Goal: Task Accomplishment & Management: Use online tool/utility

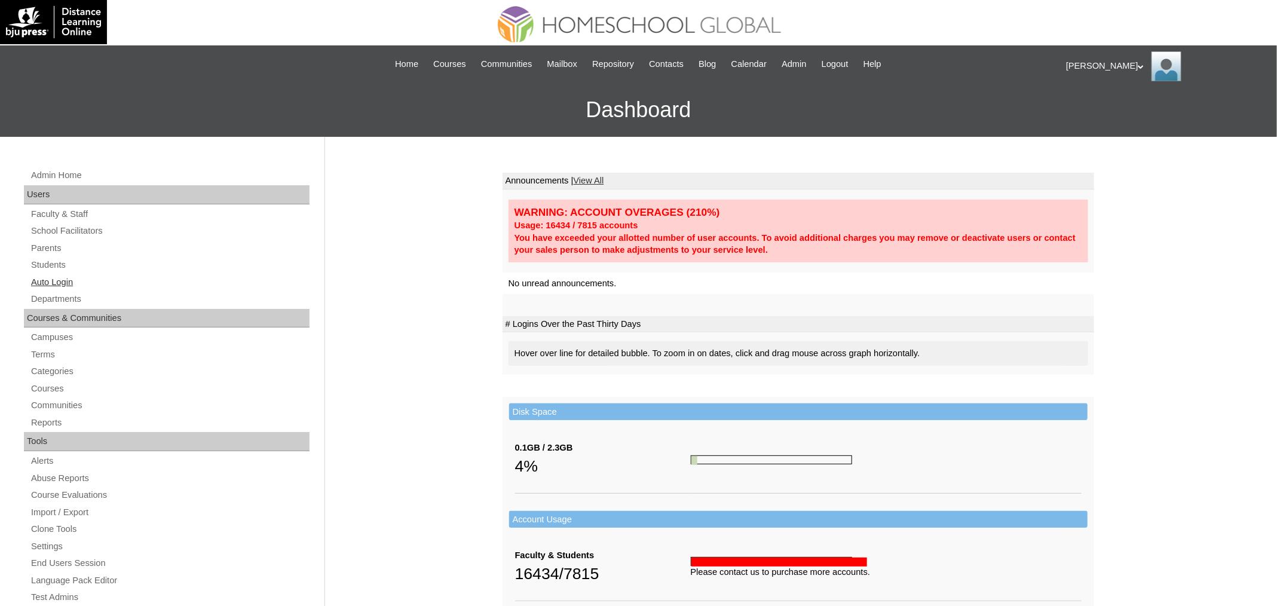
click at [83, 277] on link "Auto Login" at bounding box center [170, 282] width 280 height 15
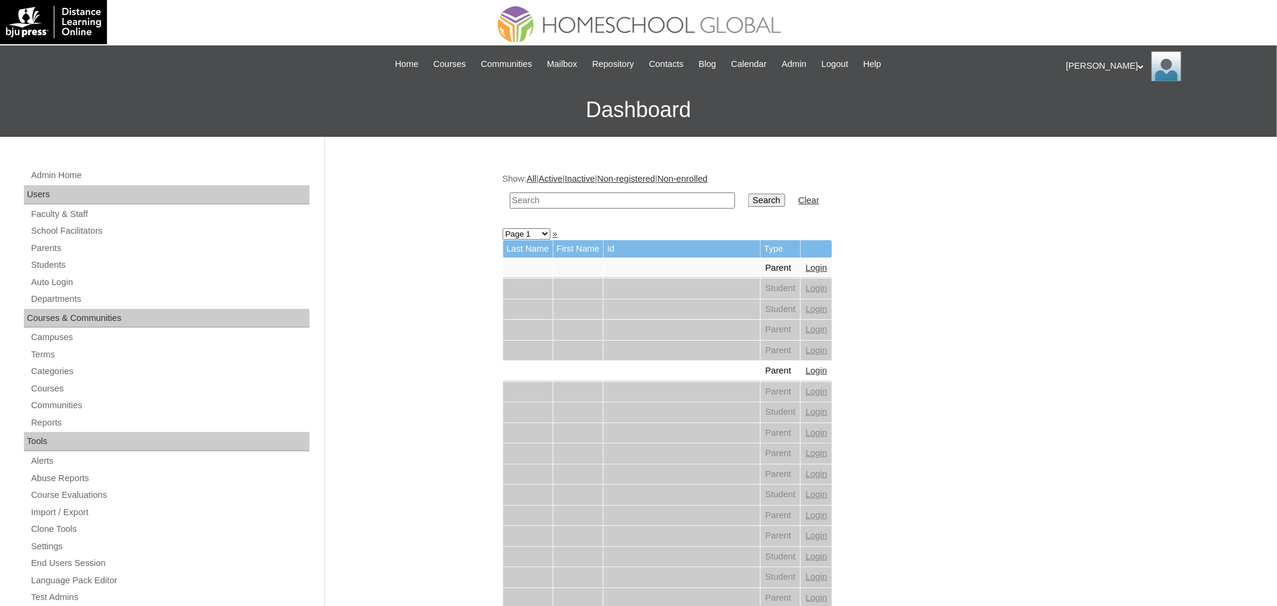
click at [662, 200] on input "text" at bounding box center [622, 200] width 225 height 16
paste input "[PERSON_NAME]"
type input "[PERSON_NAME]"
click at [748, 194] on input "Search" at bounding box center [766, 200] width 37 height 13
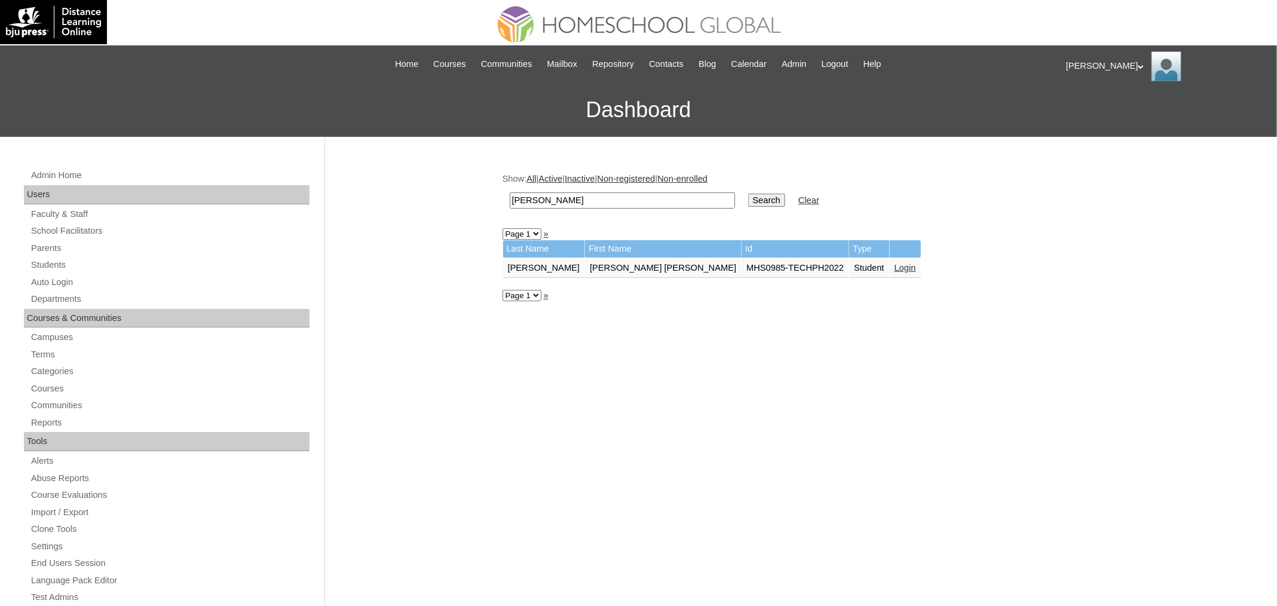
click at [889, 266] on td "Login" at bounding box center [904, 268] width 31 height 20
click at [894, 267] on link "Login" at bounding box center [905, 268] width 22 height 10
